Goal: Information Seeking & Learning: Compare options

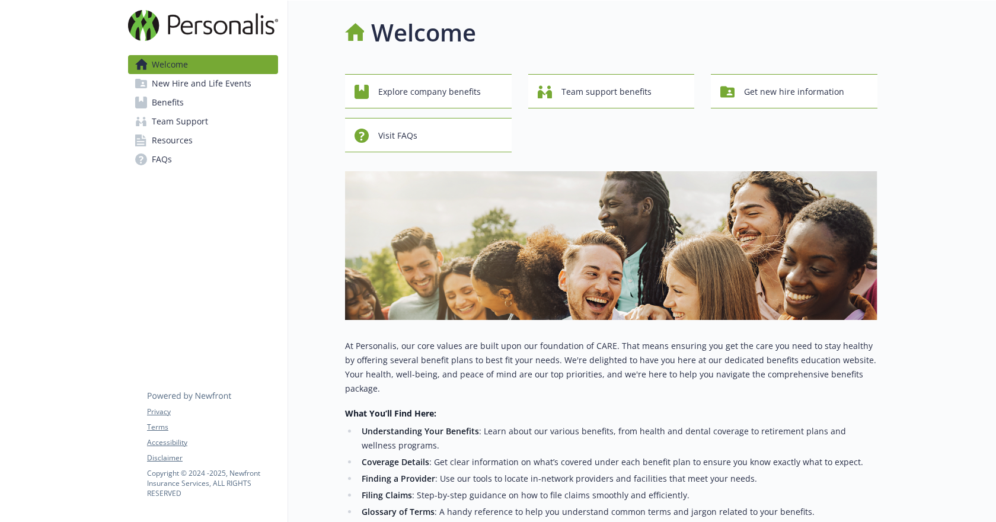
click at [177, 109] on span "Benefits" at bounding box center [168, 102] width 32 height 19
click at [171, 98] on span "Benefits" at bounding box center [168, 102] width 32 height 19
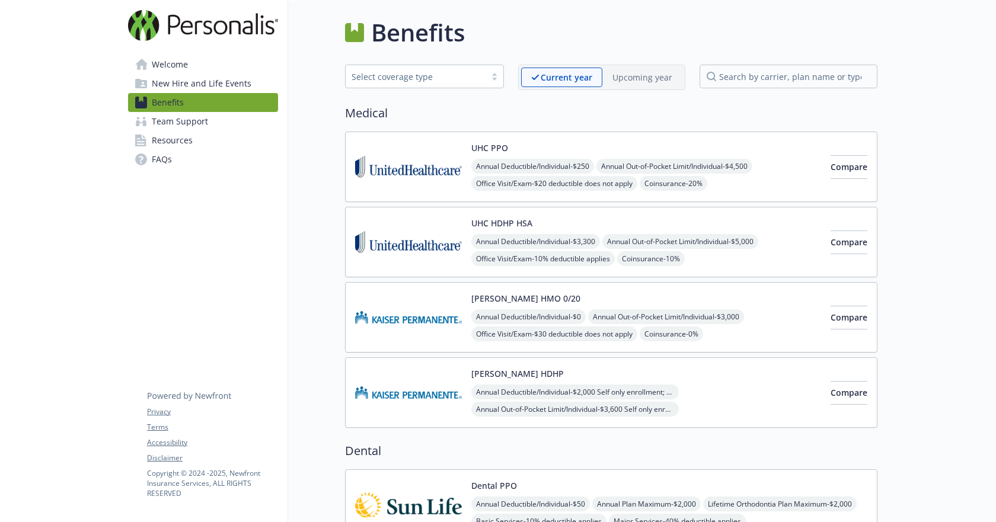
click at [833, 322] on span "Compare" at bounding box center [849, 317] width 37 height 11
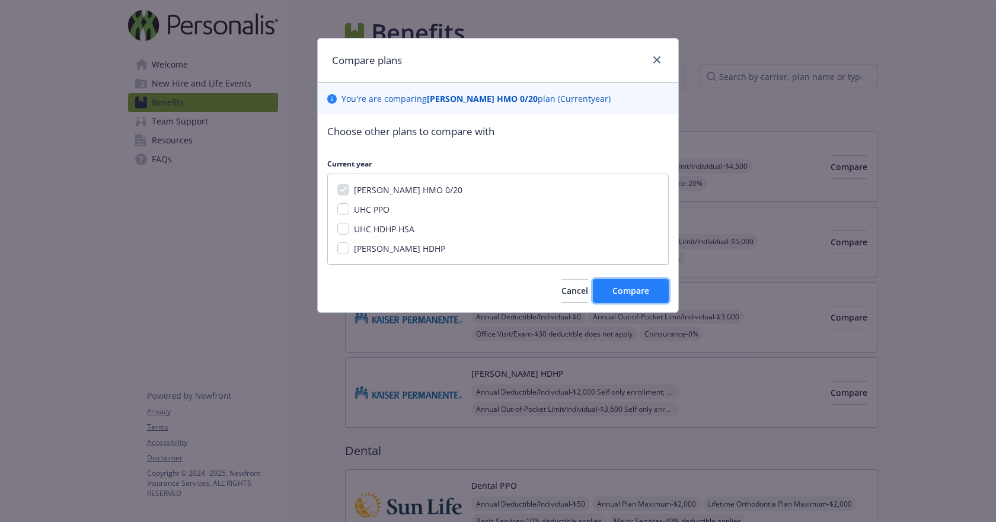
click at [629, 287] on span "Compare" at bounding box center [631, 290] width 37 height 11
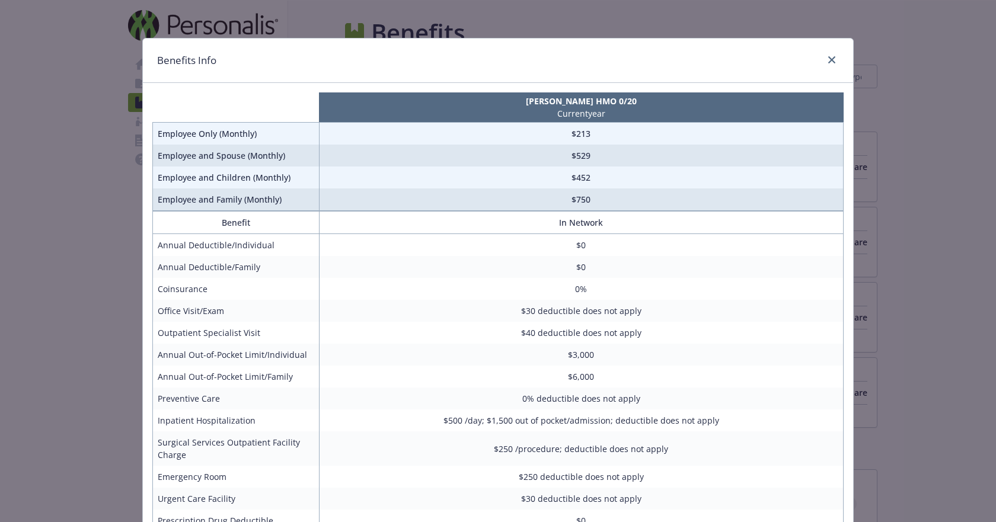
click at [463, 300] on td "$30 deductible does not apply" at bounding box center [581, 311] width 524 height 22
click at [310, 356] on td "Annual Out-of-Pocket Limit/Individual" at bounding box center [236, 355] width 167 height 22
click at [582, 205] on td "$750" at bounding box center [581, 200] width 524 height 23
copy td "750"
